Goal: Information Seeking & Learning: Learn about a topic

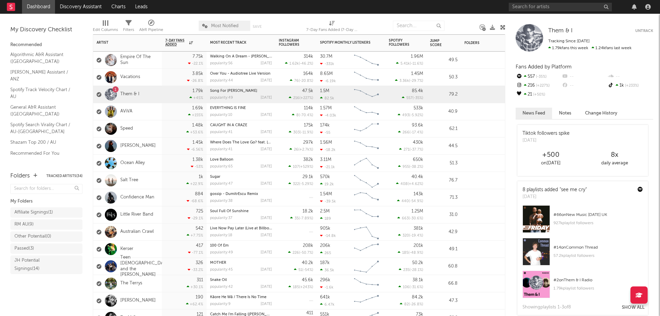
click at [280, 110] on div "114k 8 ( -70.4 % )" at bounding box center [296, 111] width 34 height 17
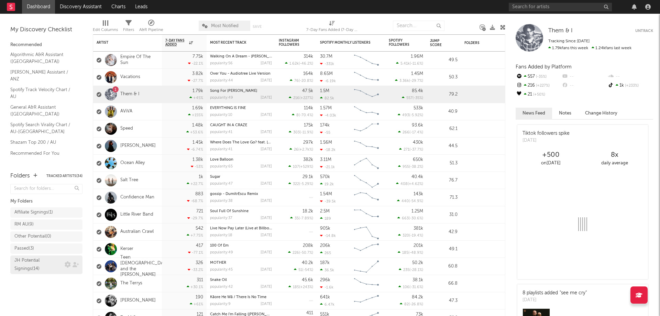
click at [37, 269] on div "JH Potential Signings ( 14 )" at bounding box center [38, 264] width 48 height 16
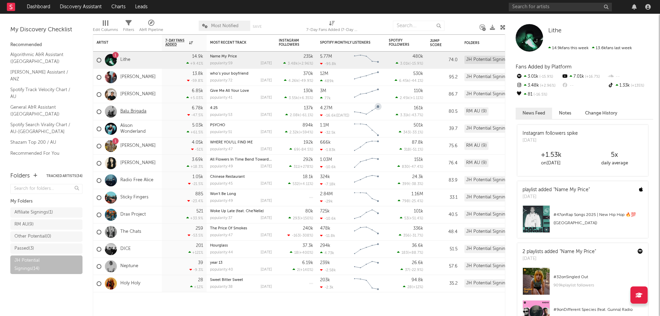
click at [140, 111] on link "Balu Brigada" at bounding box center [133, 112] width 26 height 6
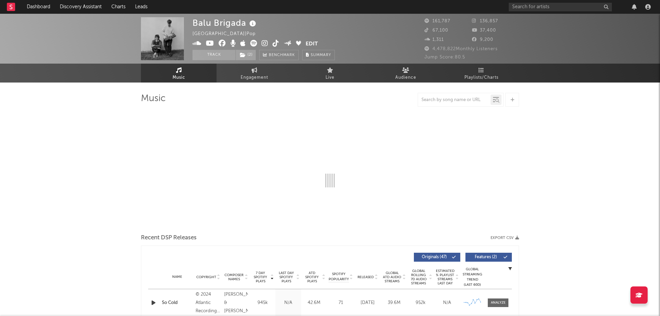
select select "6m"
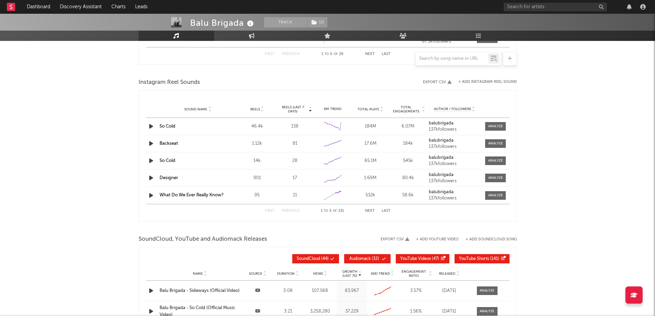
scroll to position [736, 0]
